Goal: Transaction & Acquisition: Obtain resource

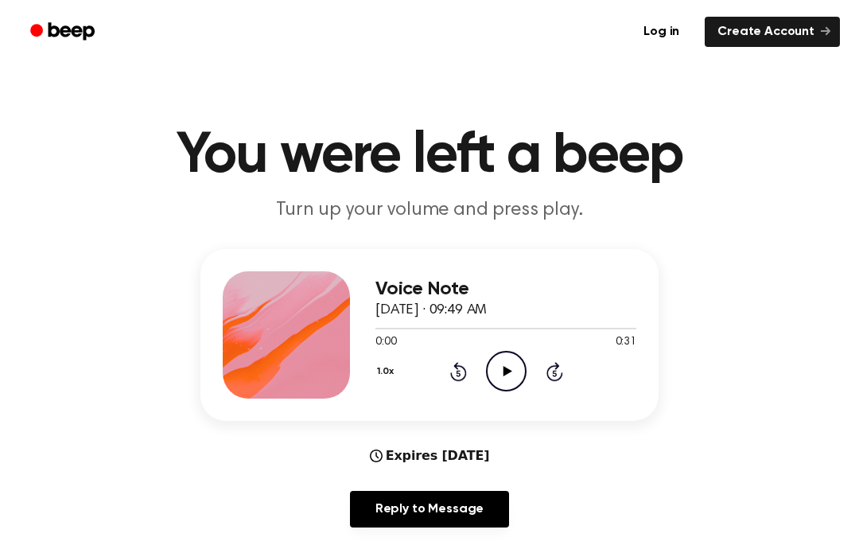
click at [502, 381] on icon "Play Audio" at bounding box center [506, 371] width 41 height 41
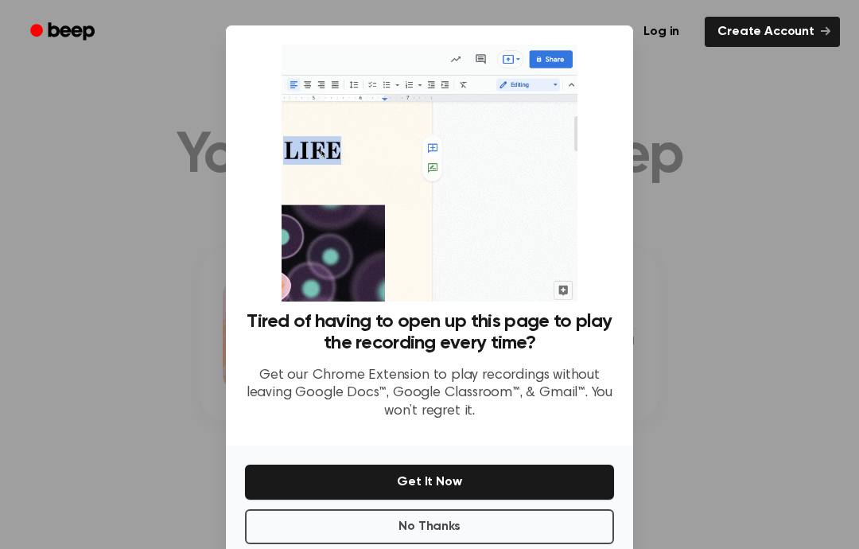
click at [138, 300] on div at bounding box center [429, 274] width 859 height 549
click at [224, 99] on div at bounding box center [429, 274] width 859 height 549
click at [313, 302] on img at bounding box center [429, 173] width 295 height 257
click at [298, 481] on button "Get It Now" at bounding box center [429, 482] width 369 height 35
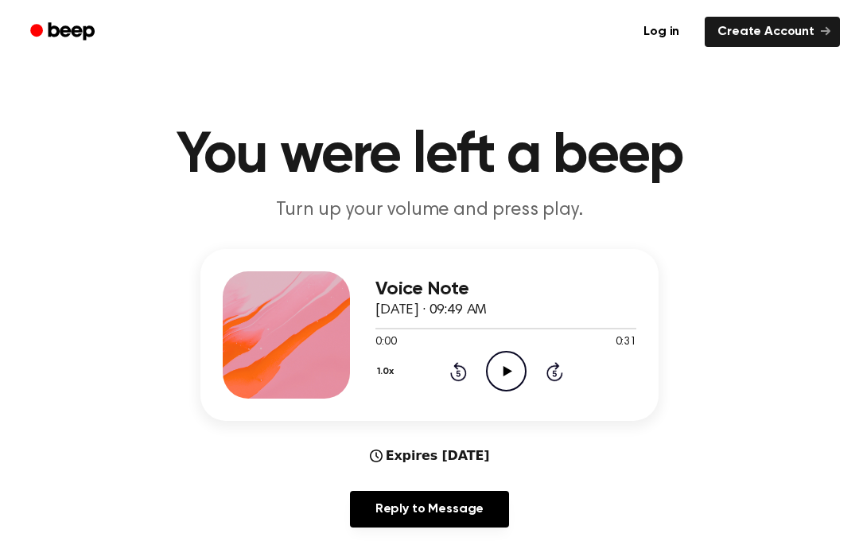
click at [494, 364] on icon "Play Audio" at bounding box center [506, 371] width 41 height 41
click at [374, 543] on main "You were left a beep Turn up your volume and press play. Voice Note [DATE] · 09…" at bounding box center [429, 513] width 859 height 1026
click at [450, 372] on icon "Rewind 5 seconds" at bounding box center [459, 371] width 18 height 21
click at [455, 373] on icon "Rewind 5 seconds" at bounding box center [459, 371] width 18 height 21
click at [458, 377] on icon "Rewind 5 seconds" at bounding box center [459, 371] width 18 height 21
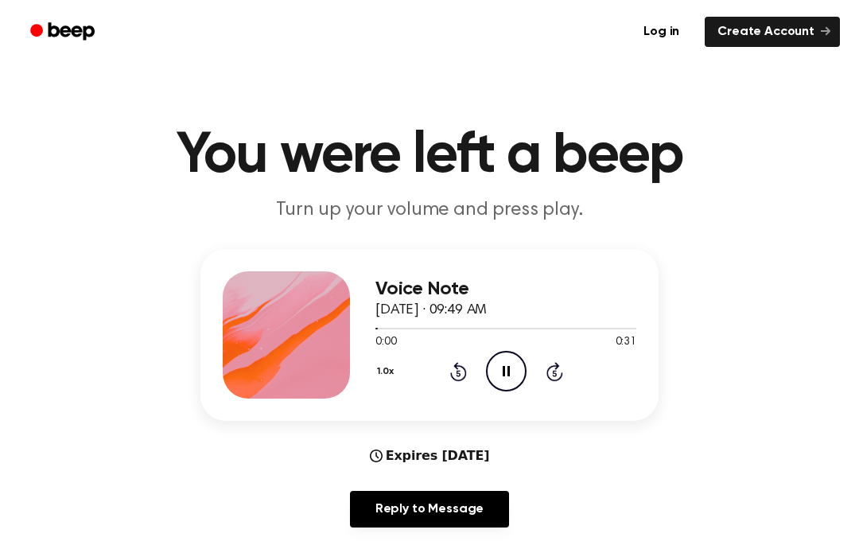
click at [457, 377] on icon "Rewind 5 seconds" at bounding box center [459, 371] width 18 height 21
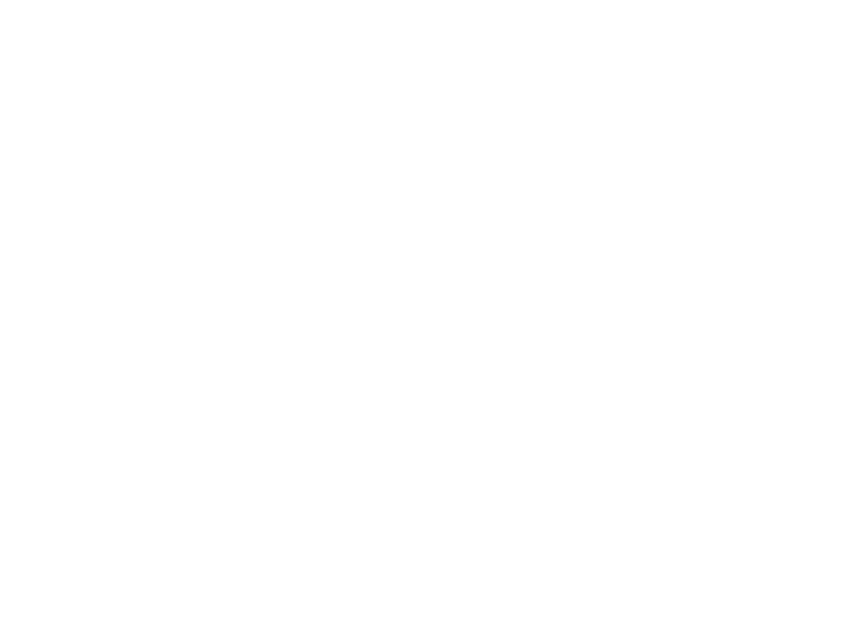
click at [58, 0] on html at bounding box center [429, 0] width 859 height 0
click at [122, 0] on html at bounding box center [429, 0] width 859 height 0
